Goal: Information Seeking & Learning: Find specific fact

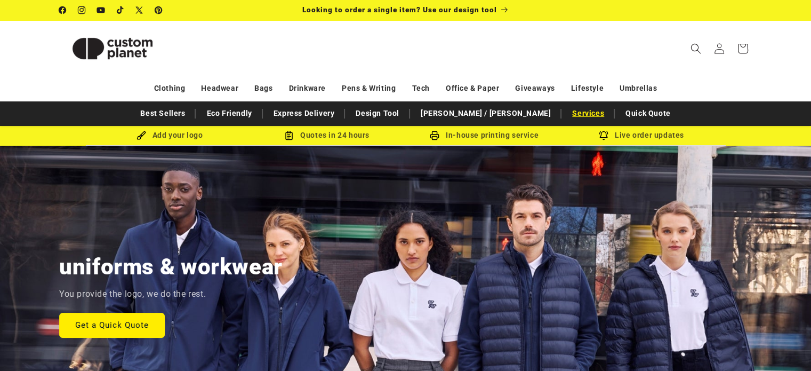
click at [567, 110] on link "Services" at bounding box center [588, 113] width 43 height 19
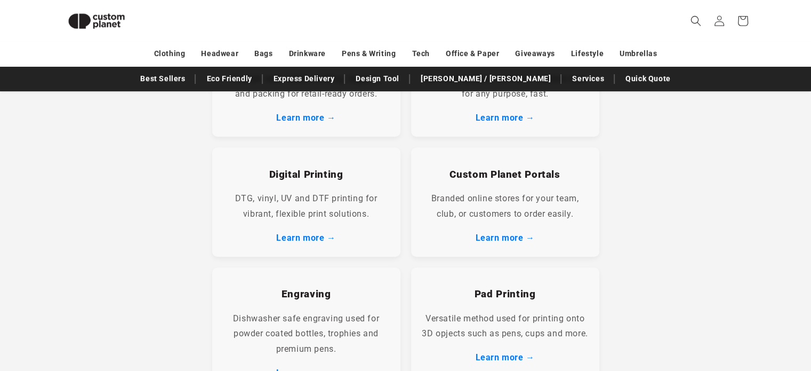
scroll to position [427, 0]
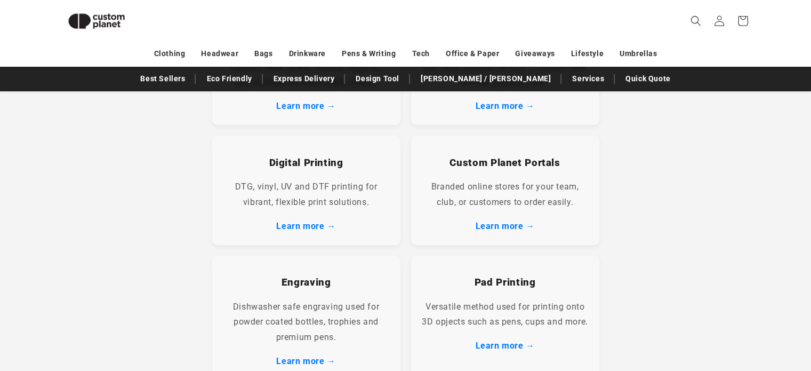
drag, startPoint x: 99, startPoint y: 176, endPoint x: 181, endPoint y: 164, distance: 83.0
click at [99, 176] on section "Printwear Specialists With a Full In-House Service Whether you're launching a c…" at bounding box center [405, 242] width 811 height 1075
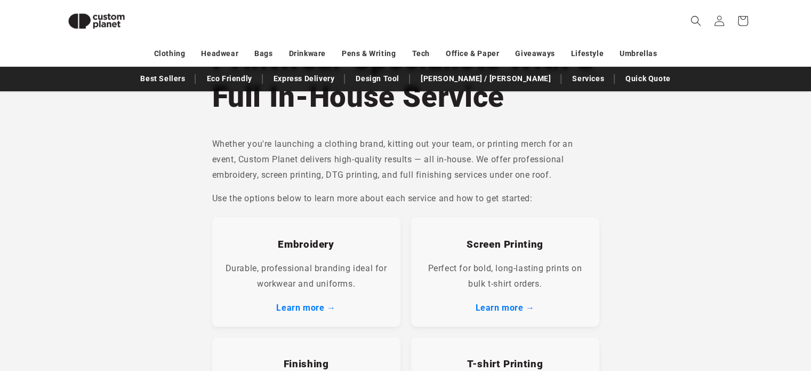
scroll to position [0, 0]
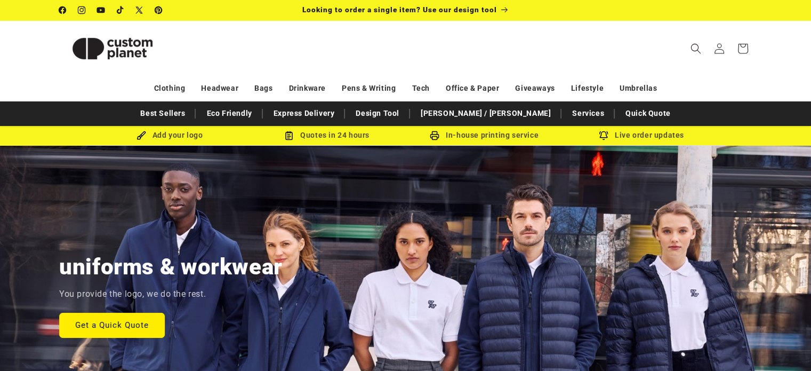
click at [710, 85] on div "Clothing Headwear Bags Drinkware Pens & Writing Tech Office & Paper Giveaways L…" at bounding box center [406, 88] width 746 height 19
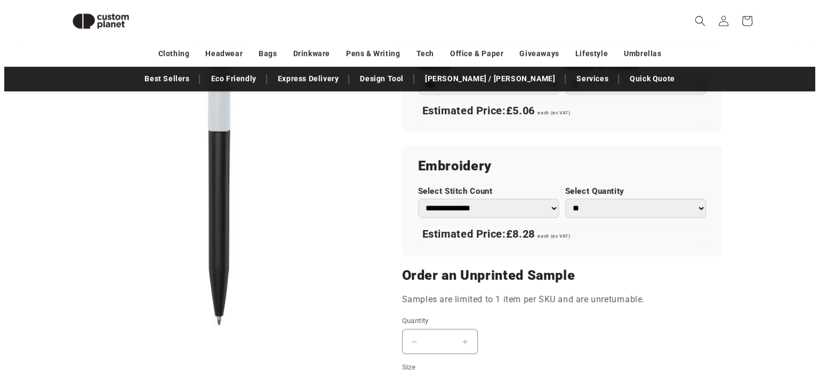
scroll to position [732, 0]
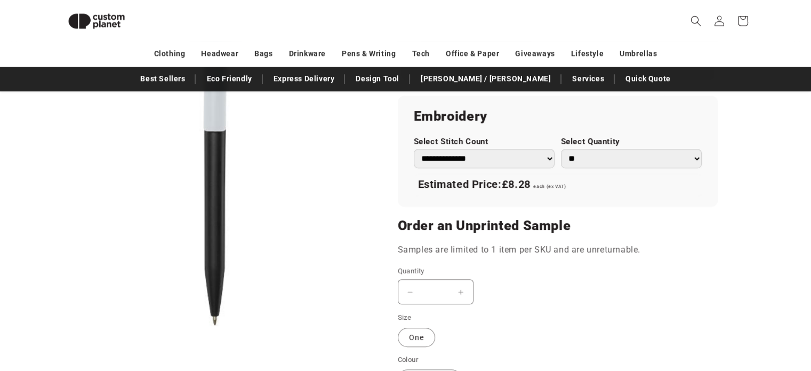
click at [59, 328] on button "Open media 1 in modal" at bounding box center [59, 328] width 0 height 0
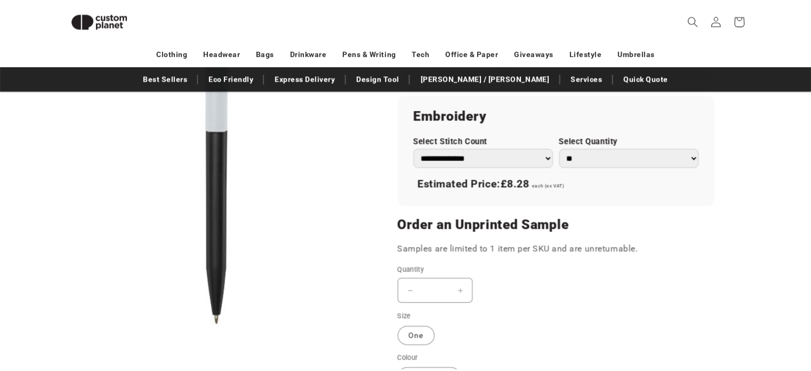
scroll to position [11, 0]
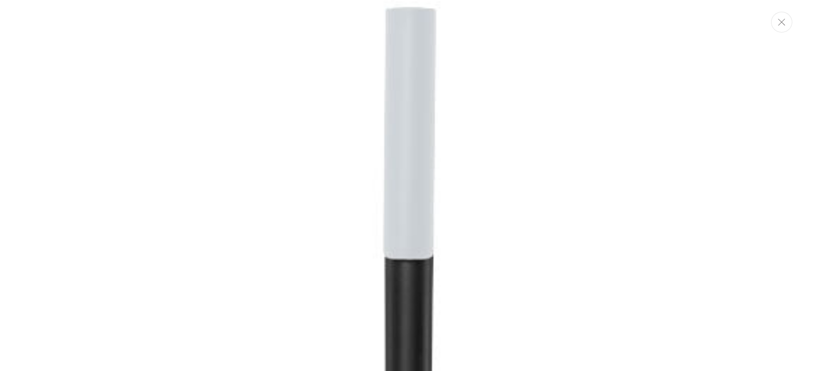
click at [785, 25] on icon "Close" at bounding box center [781, 22] width 7 height 7
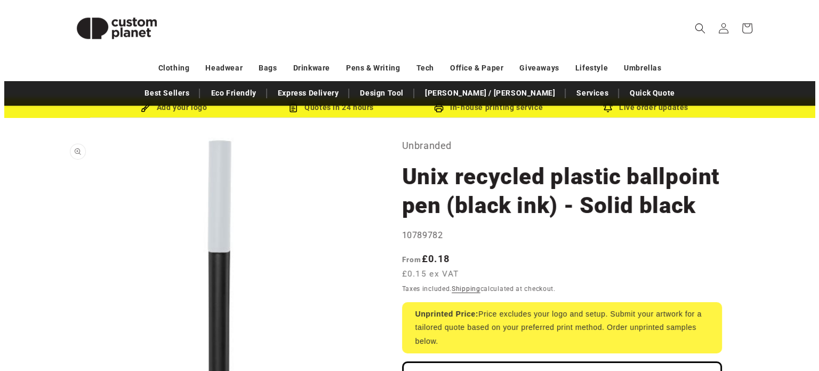
scroll to position [53, 0]
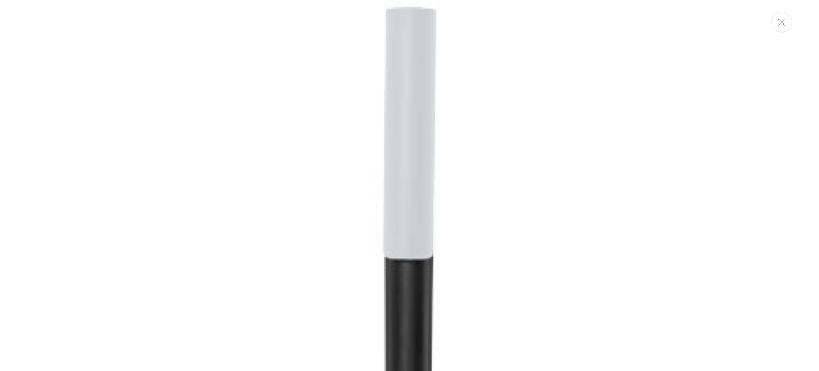
click at [783, 21] on icon "Close" at bounding box center [781, 22] width 7 height 7
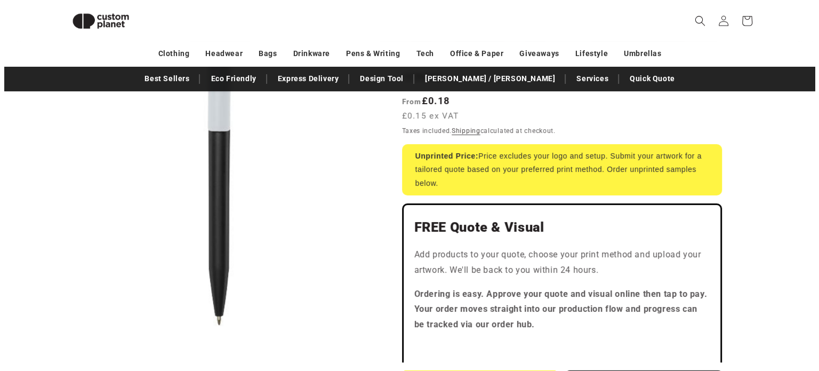
scroll to position [63, 0]
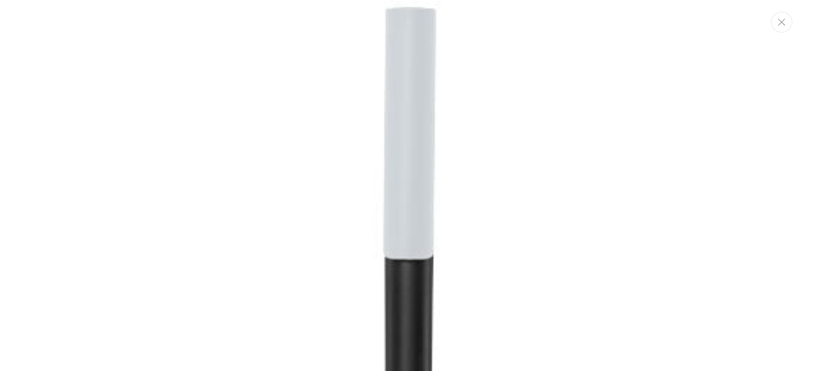
click at [787, 25] on button "Close" at bounding box center [781, 22] width 21 height 21
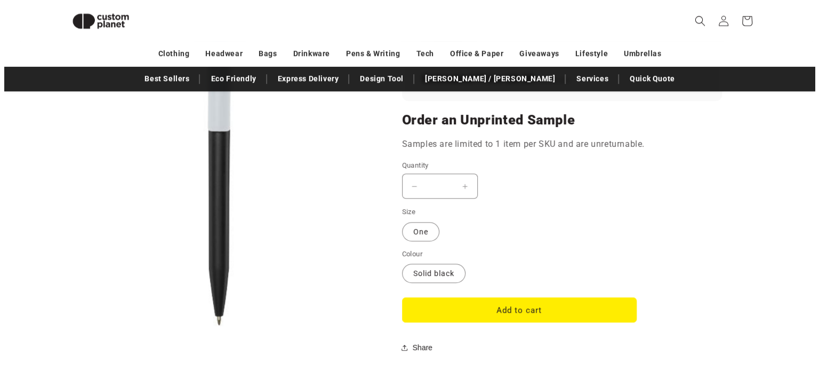
scroll to position [518, 0]
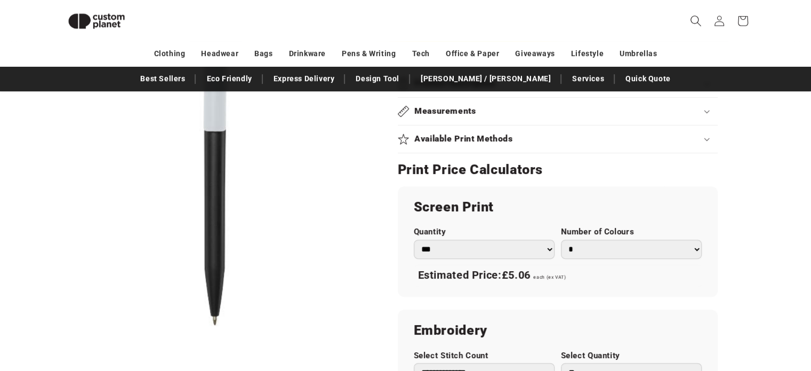
click at [696, 15] on icon "Search" at bounding box center [695, 20] width 11 height 11
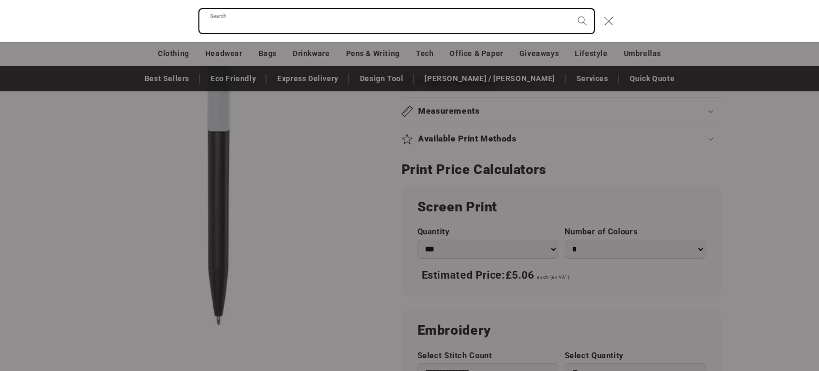
paste input "**********"
type input "**********"
click at [571, 9] on button "Search" at bounding box center [582, 20] width 23 height 23
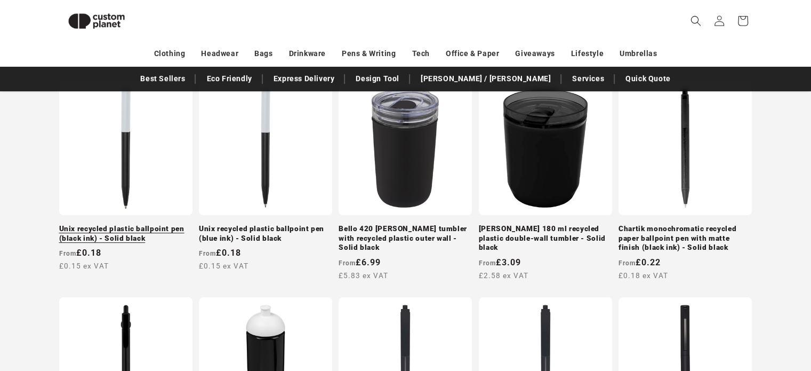
scroll to position [199, 0]
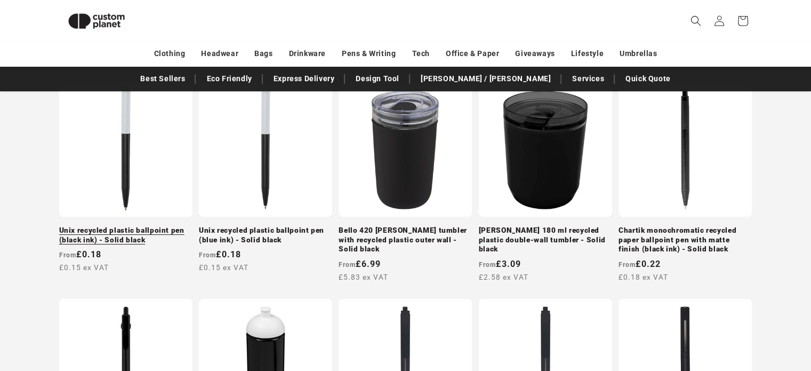
click at [117, 226] on link "Unix recycled plastic ballpoint pen (black ink) - Solid black" at bounding box center [125, 235] width 133 height 19
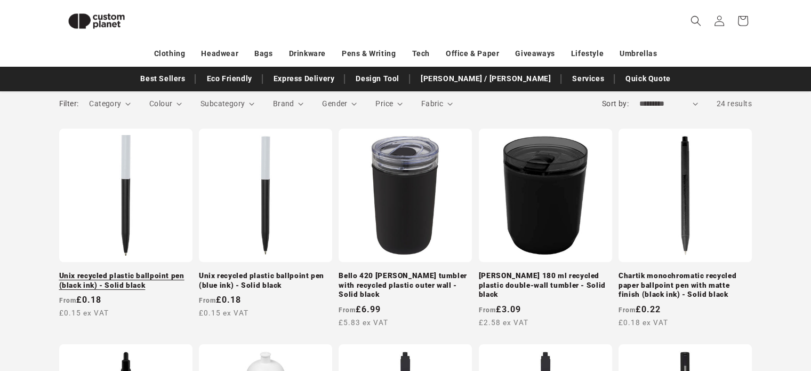
scroll to position [145, 0]
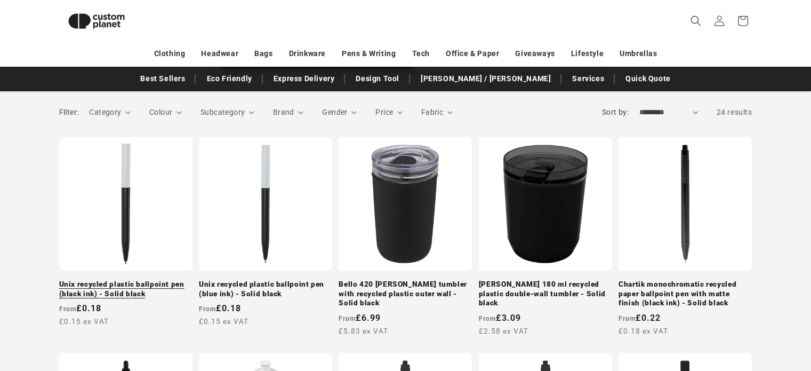
click at [141, 279] on link "Unix recycled plastic ballpoint pen (black ink) - Solid black" at bounding box center [125, 288] width 133 height 19
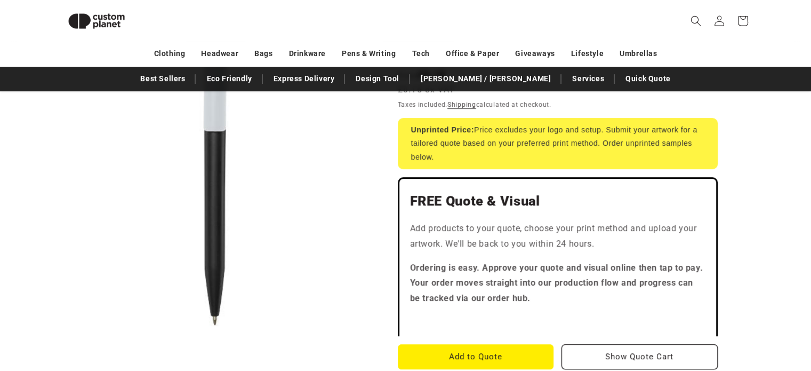
scroll to position [198, 0]
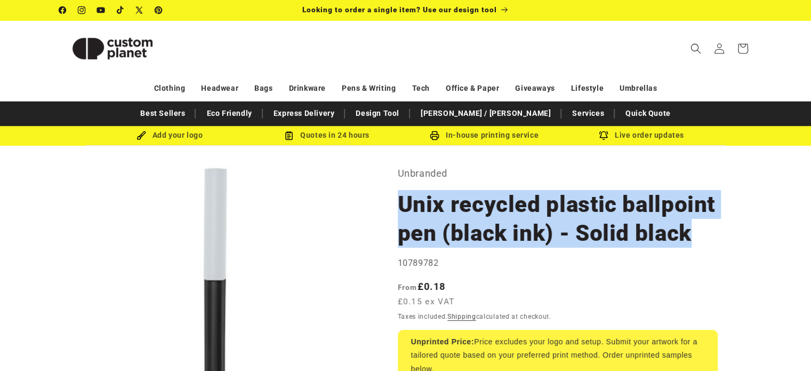
drag, startPoint x: 695, startPoint y: 228, endPoint x: 401, endPoint y: 211, distance: 294.8
click at [401, 211] on h1 "Unix recycled plastic ballpoint pen (black ink) - Solid black" at bounding box center [558, 219] width 320 height 58
copy h1 "Unix recycled plastic ballpoint pen (black ink) - Solid black"
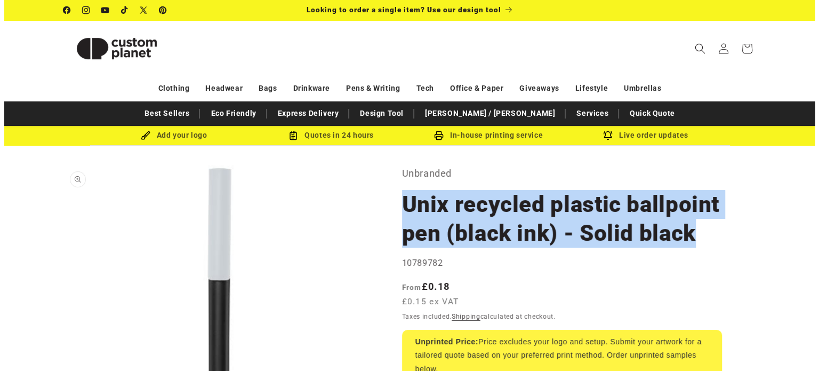
scroll to position [11, 0]
